Goal: Transaction & Acquisition: Purchase product/service

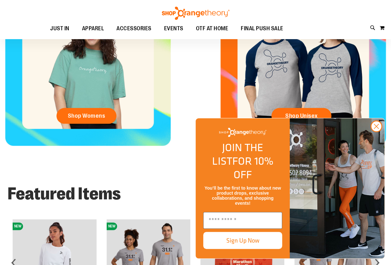
scroll to position [284, 0]
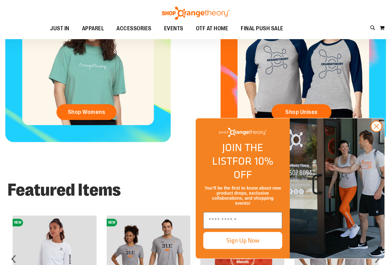
drag, startPoint x: 377, startPoint y: 138, endPoint x: 371, endPoint y: 134, distance: 6.8
click at [377, 132] on circle "Close dialog" at bounding box center [376, 126] width 10 height 10
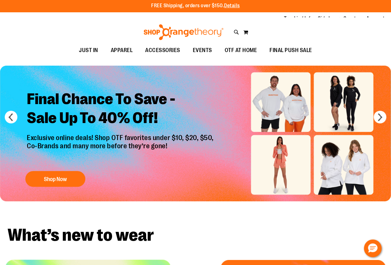
scroll to position [0, 0]
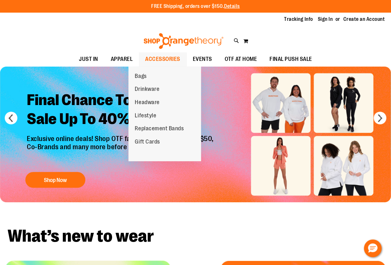
click at [162, 61] on span "ACCESSORIES" at bounding box center [162, 59] width 35 height 14
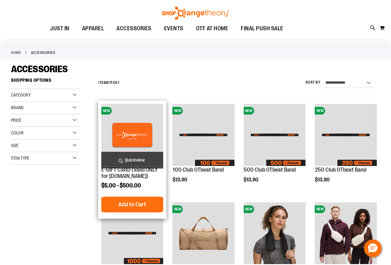
scroll to position [32, 0]
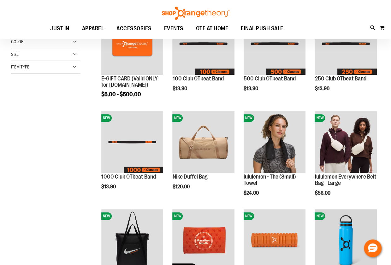
scroll to position [189, 0]
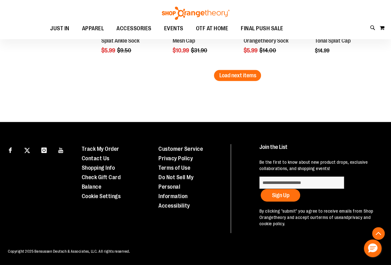
scroll to position [841, 0]
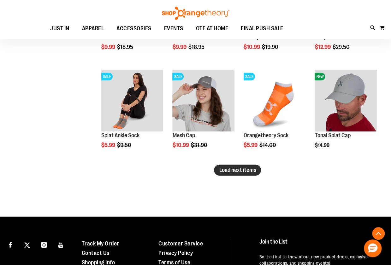
click at [252, 174] on button "Load next items" at bounding box center [237, 170] width 47 height 11
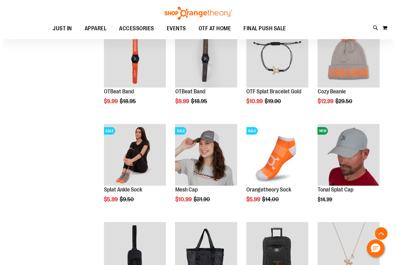
scroll to position [746, 0]
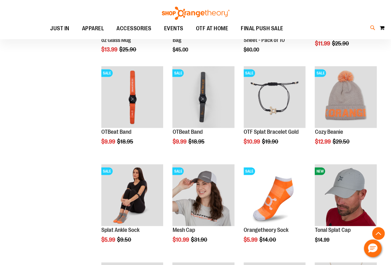
click at [370, 28] on icon at bounding box center [372, 27] width 5 height 7
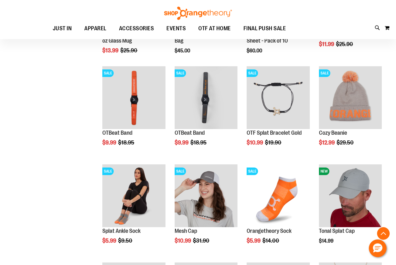
type input "******"
